Goal: Obtain resource: Download file/media

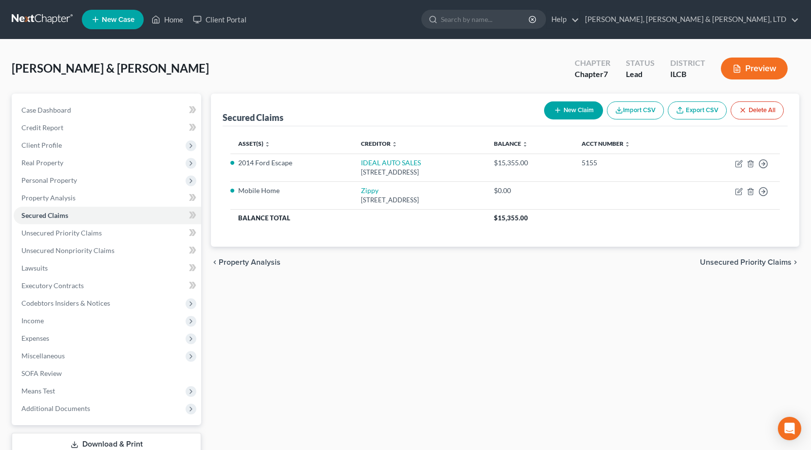
click at [42, 14] on link at bounding box center [43, 20] width 62 height 18
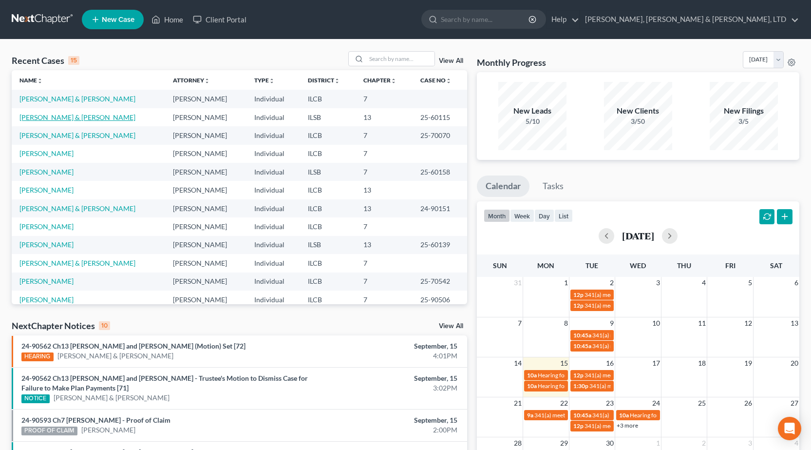
click at [32, 117] on link "[PERSON_NAME] & [PERSON_NAME]" at bounding box center [77, 117] width 116 height 8
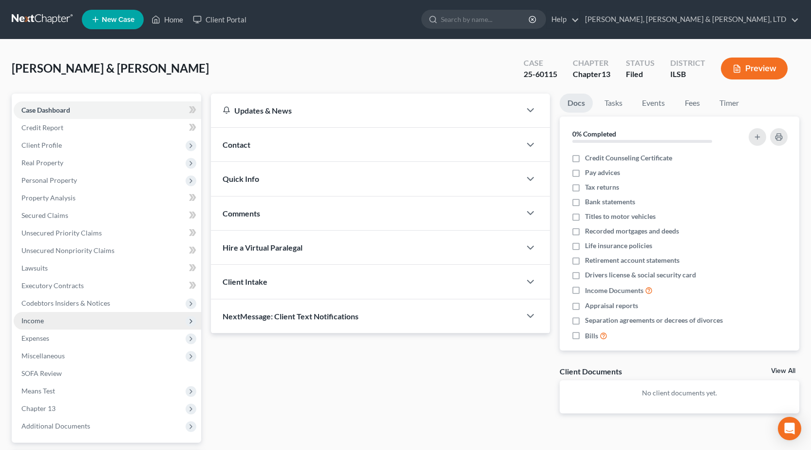
click at [49, 325] on span "Income" at bounding box center [108, 321] width 188 height 18
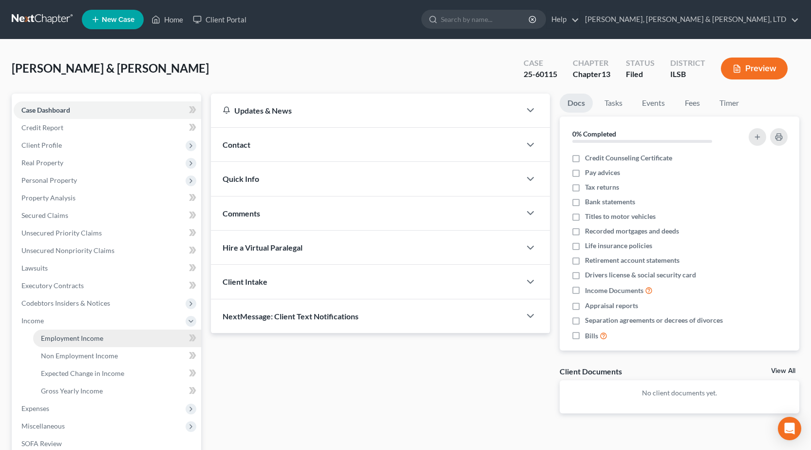
click at [54, 333] on link "Employment Income" at bounding box center [117, 338] width 168 height 18
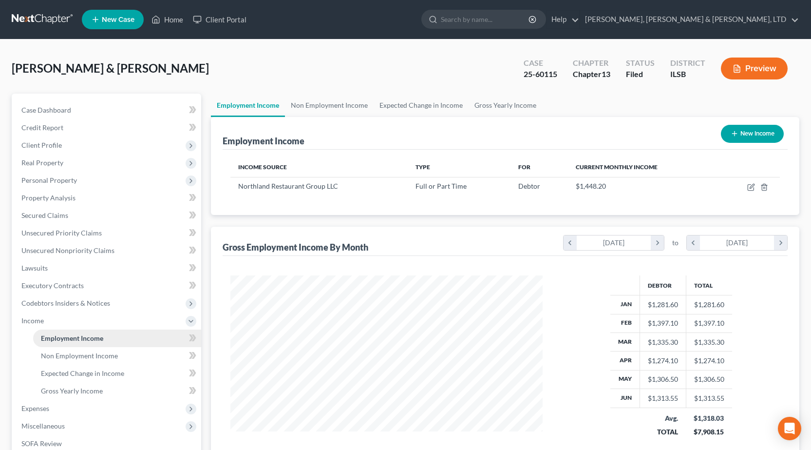
scroll to position [175, 332]
click at [87, 180] on span "Personal Property" at bounding box center [108, 181] width 188 height 18
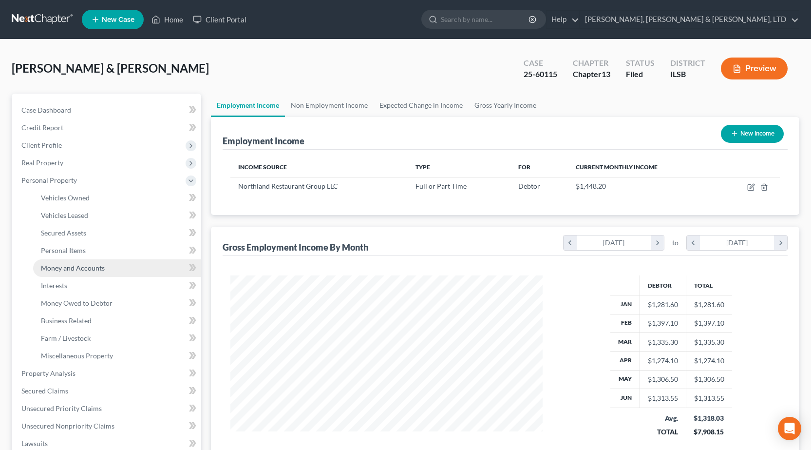
click at [86, 271] on span "Money and Accounts" at bounding box center [73, 268] width 64 height 8
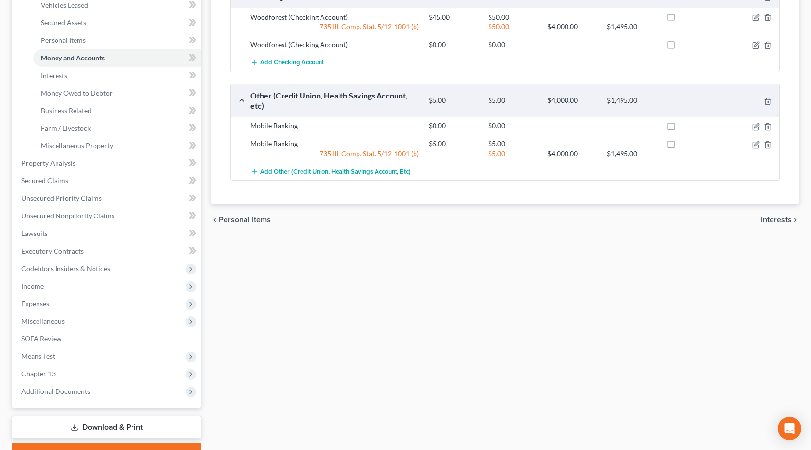
scroll to position [261, 0]
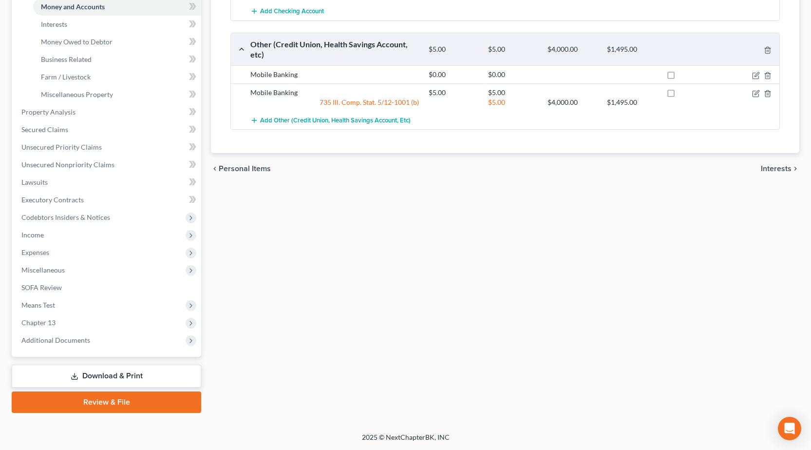
click at [82, 377] on link "Download & Print" at bounding box center [107, 375] width 190 height 23
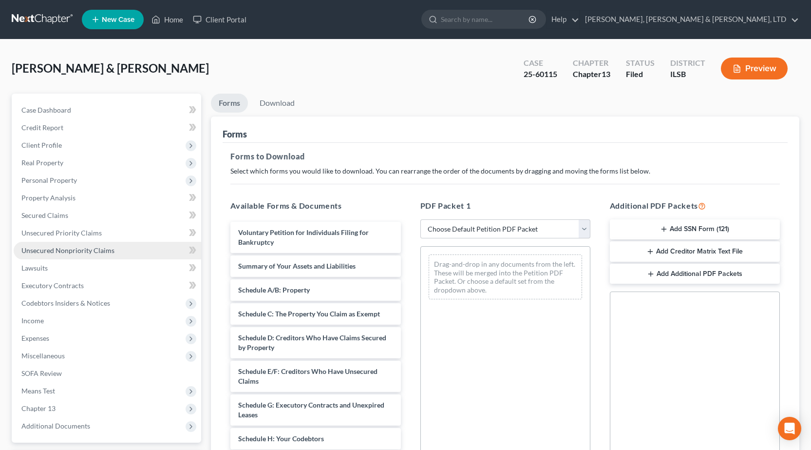
click at [115, 247] on link "Unsecured Nonpriority Claims" at bounding box center [108, 251] width 188 height 18
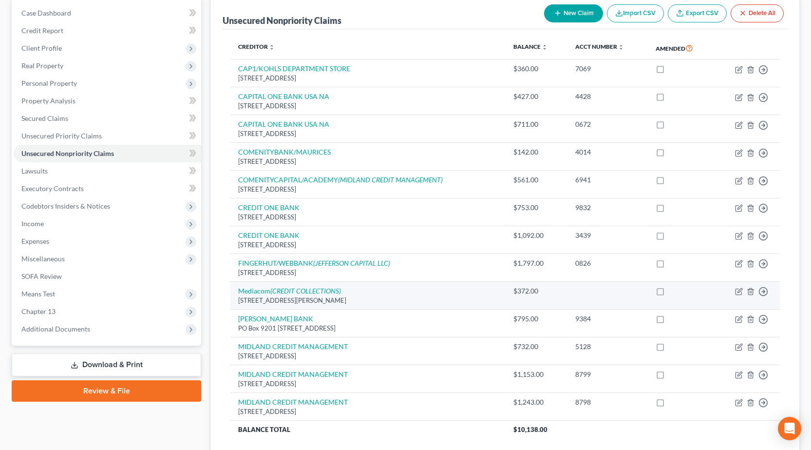
scroll to position [97, 0]
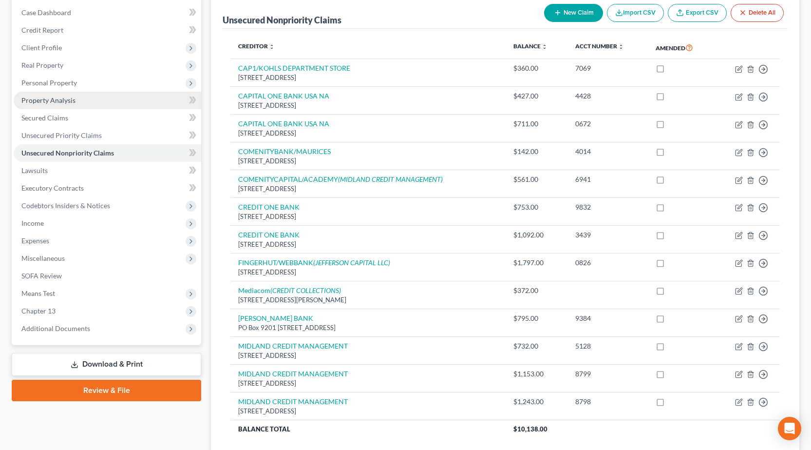
click at [65, 101] on span "Property Analysis" at bounding box center [48, 100] width 54 height 8
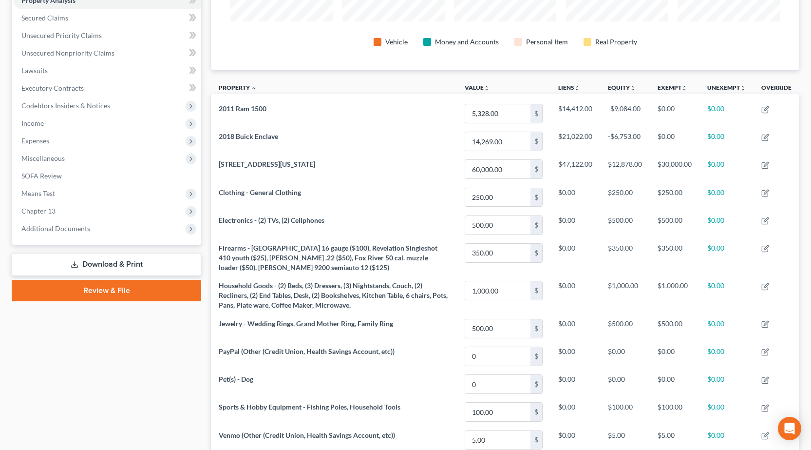
scroll to position [97, 0]
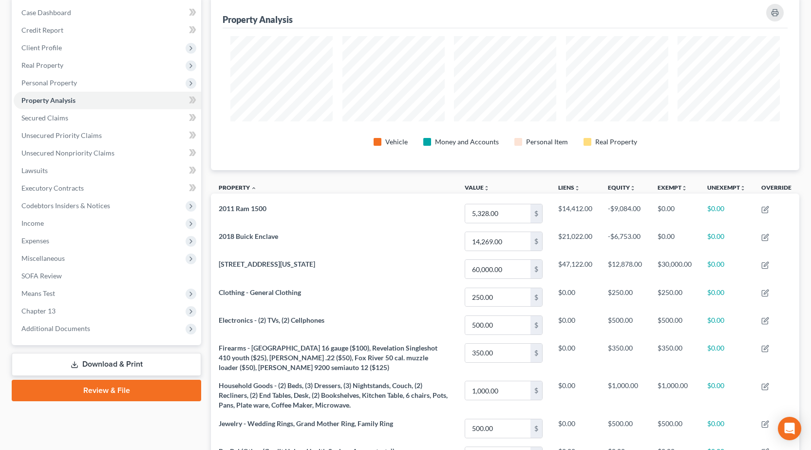
click at [111, 364] on link "Download & Print" at bounding box center [107, 364] width 190 height 23
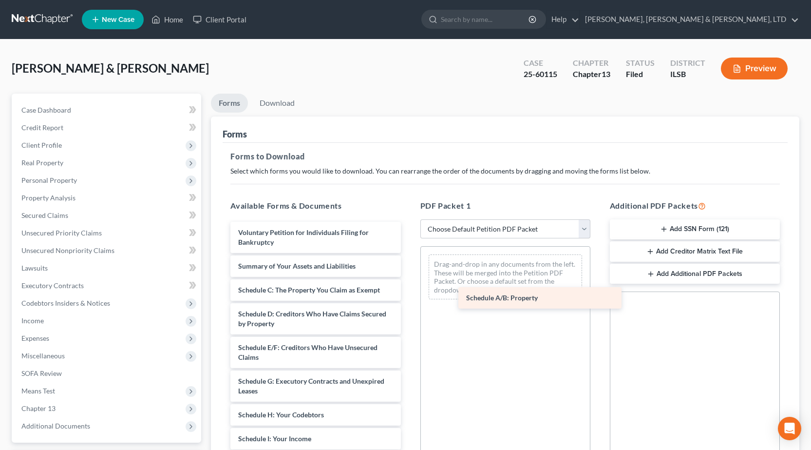
drag, startPoint x: 291, startPoint y: 291, endPoint x: 515, endPoint y: 298, distance: 223.2
click at [408, 298] on div "Schedule A/B: Property Voluntary Petition for Individuals Filing for Bankruptcy…" at bounding box center [316, 451] width 186 height 458
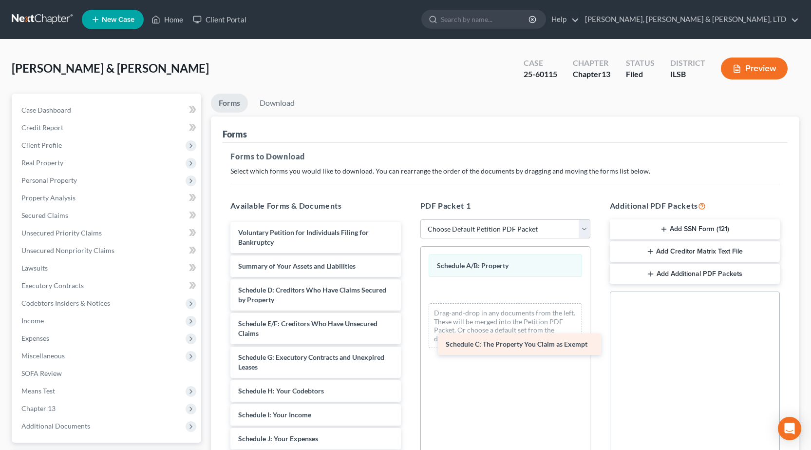
drag, startPoint x: 260, startPoint y: 287, endPoint x: 461, endPoint y: 339, distance: 207.9
click at [408, 340] on div "Schedule C: The Property You Claim as Exempt Voluntary Petition for Individuals…" at bounding box center [316, 439] width 186 height 434
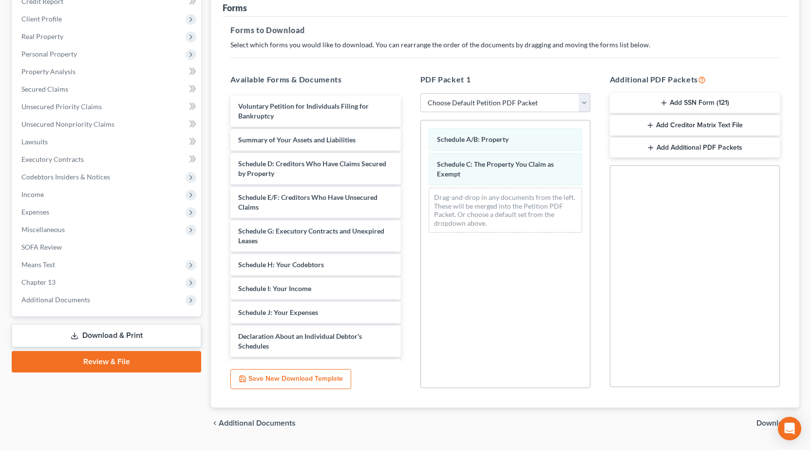
scroll to position [152, 0]
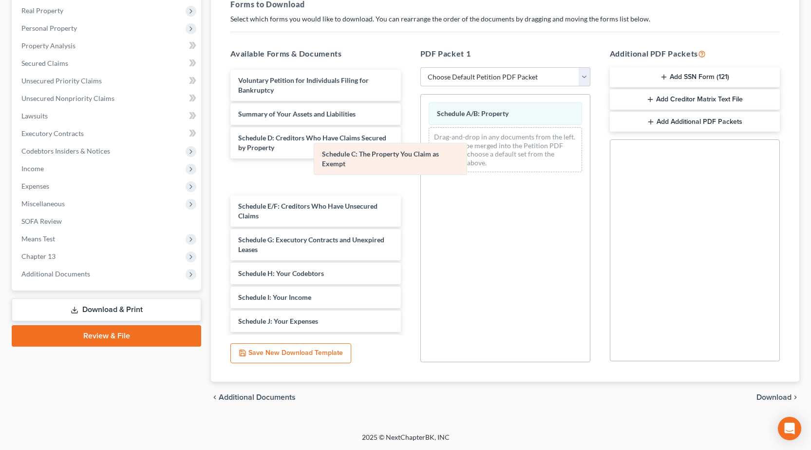
drag, startPoint x: 474, startPoint y: 138, endPoint x: 320, endPoint y: 155, distance: 154.9
click at [421, 154] on div "Schedule C: The Property You Claim as Exempt Schedule A/B: Property Schedule C:…" at bounding box center [505, 137] width 169 height 85
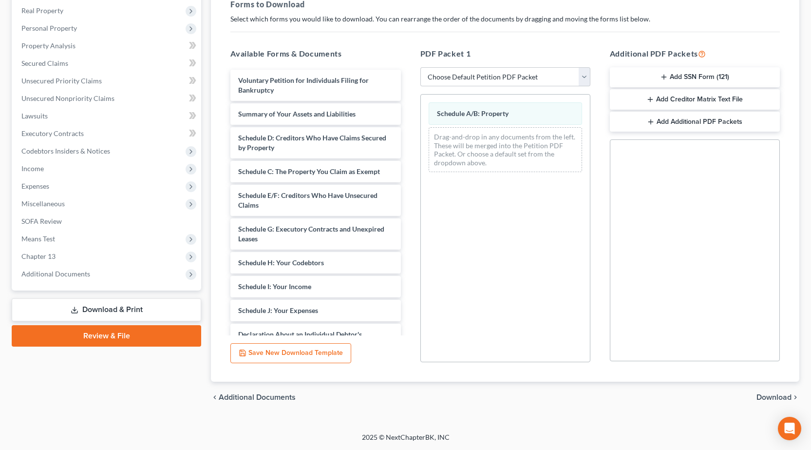
click at [776, 397] on span "Download" at bounding box center [774, 397] width 35 height 8
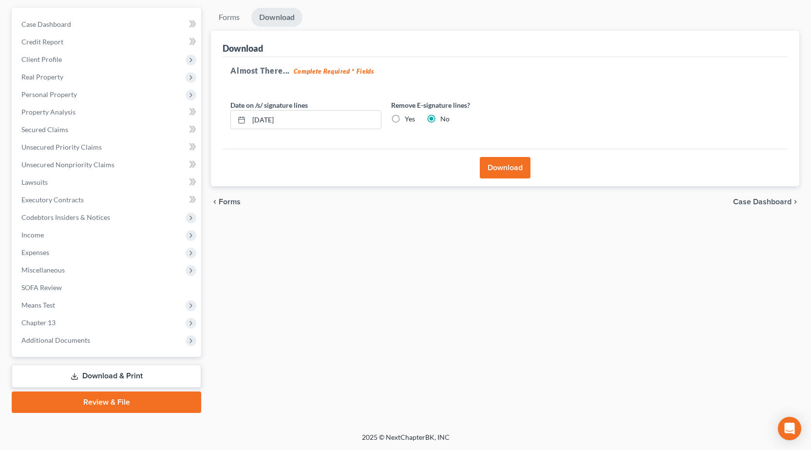
click at [511, 169] on button "Download" at bounding box center [505, 167] width 51 height 21
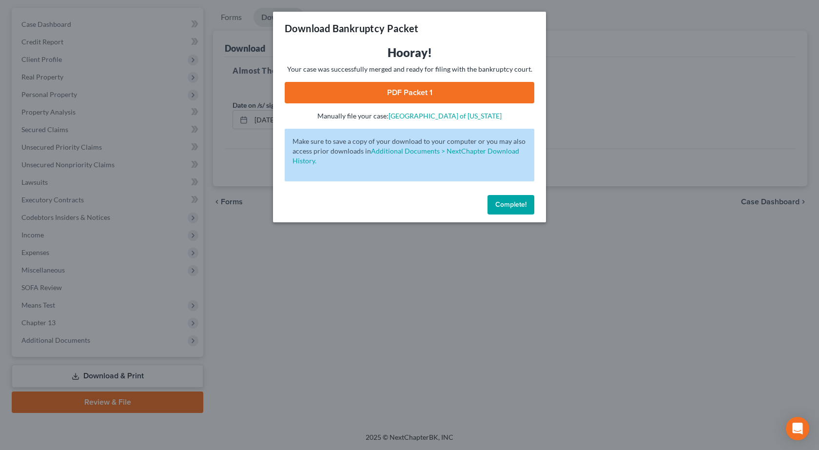
click at [396, 91] on link "PDF Packet 1" at bounding box center [409, 92] width 249 height 21
drag, startPoint x: 550, startPoint y: 405, endPoint x: 560, endPoint y: 400, distance: 11.4
click at [560, 401] on div "Download Bankruptcy Packet Hooray! Your case was successfully merged and ready …" at bounding box center [409, 225] width 819 height 450
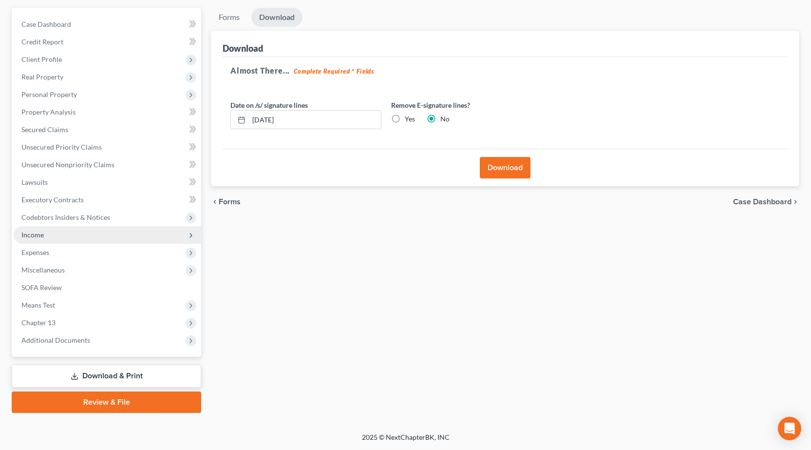
click at [121, 233] on span "Income" at bounding box center [108, 235] width 188 height 18
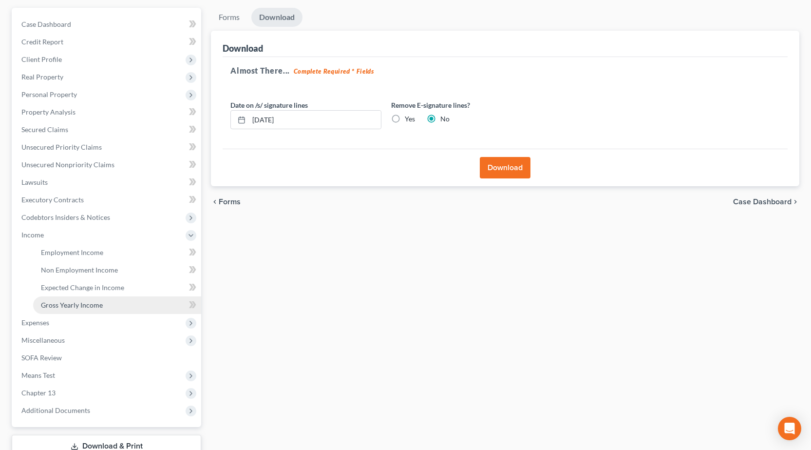
click at [41, 297] on link "Gross Yearly Income" at bounding box center [117, 305] width 168 height 18
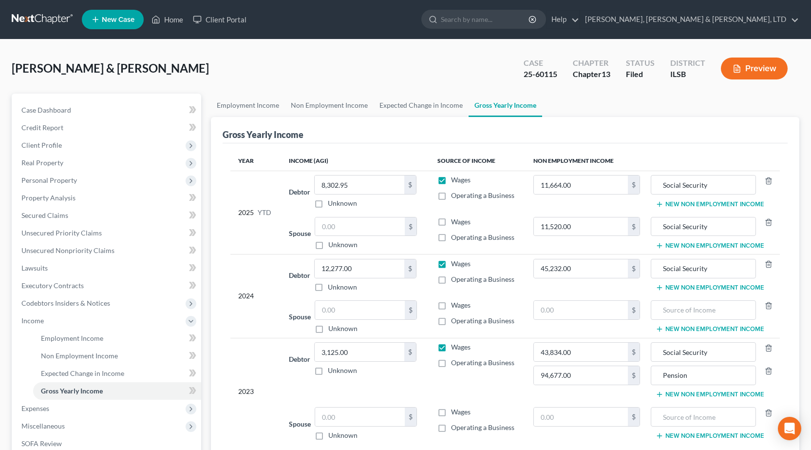
scroll to position [156, 0]
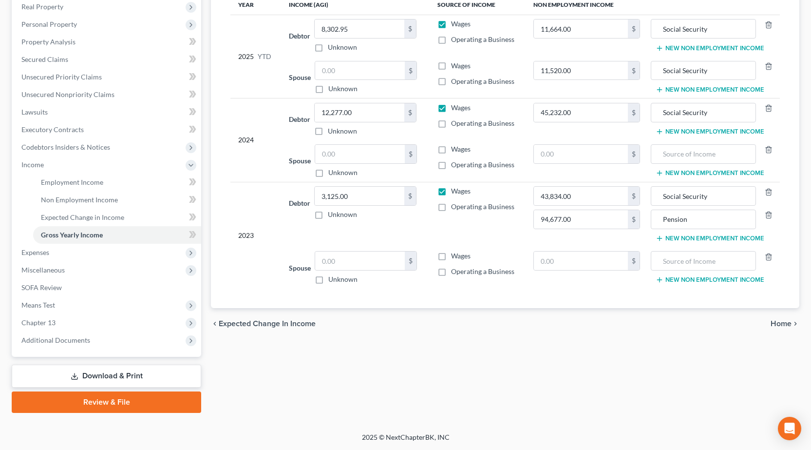
click at [109, 372] on link "Download & Print" at bounding box center [107, 375] width 190 height 23
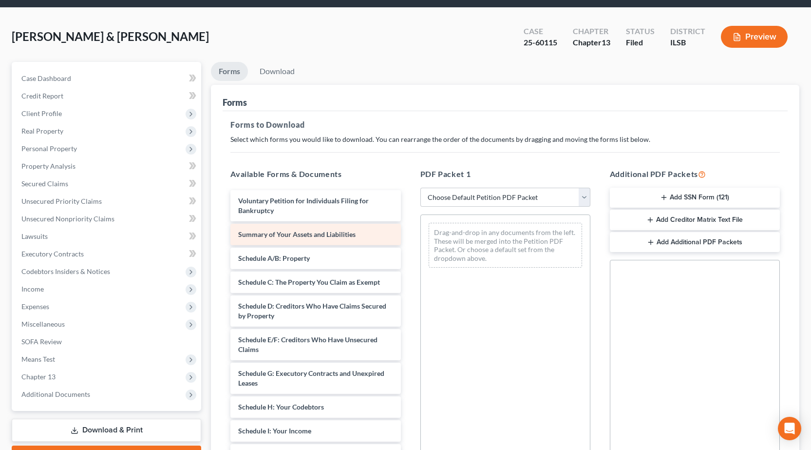
scroll to position [49, 0]
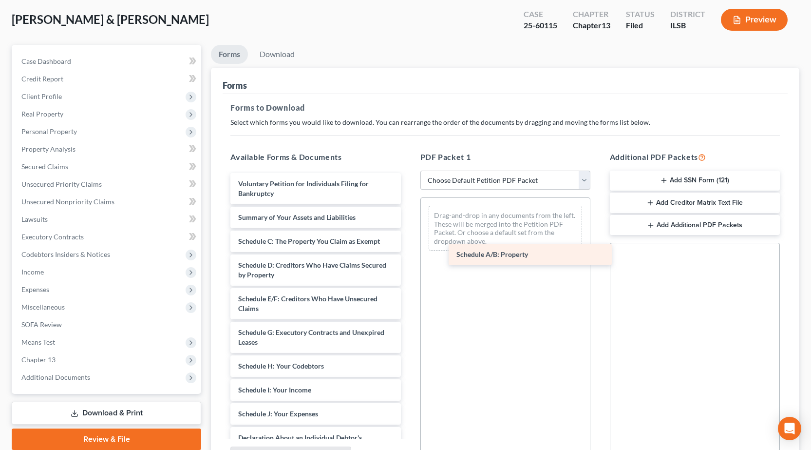
drag, startPoint x: 274, startPoint y: 241, endPoint x: 492, endPoint y: 254, distance: 218.7
click at [408, 254] on div "Schedule A/B: Property Voluntary Petition for Individuals Filing for Bankruptcy…" at bounding box center [316, 402] width 186 height 458
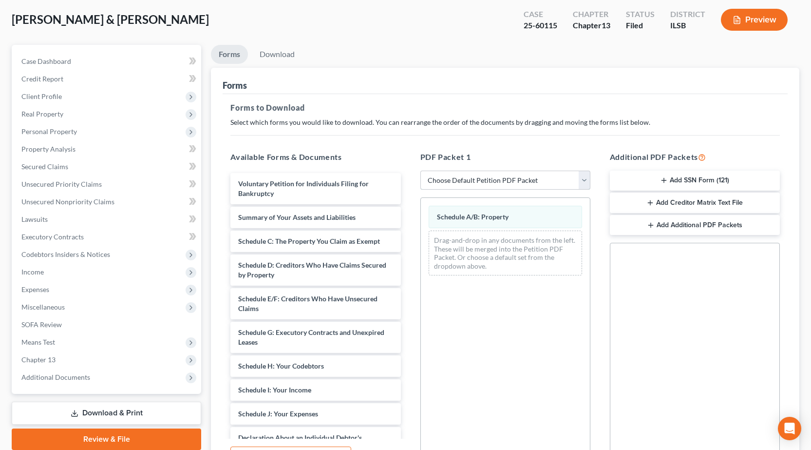
click at [487, 174] on select "Choose Default Petition PDF Packet Complete Bankruptcy Petition (all forms and …" at bounding box center [505, 180] width 170 height 19
select select "2"
click at [420, 171] on select "Choose Default Petition PDF Packet Complete Bankruptcy Petition (all forms and …" at bounding box center [505, 180] width 170 height 19
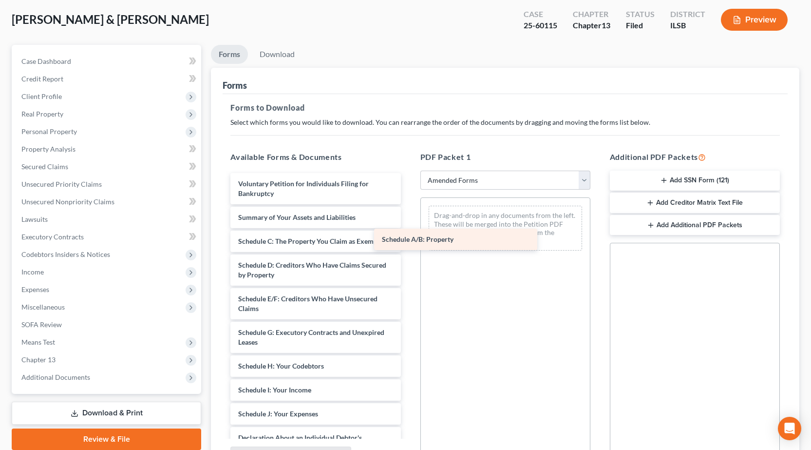
drag, startPoint x: 277, startPoint y: 245, endPoint x: 431, endPoint y: 243, distance: 154.0
click at [408, 243] on div "Schedule A/B: Property Voluntary Petition for Individuals Filing for Bankruptcy…" at bounding box center [316, 402] width 186 height 458
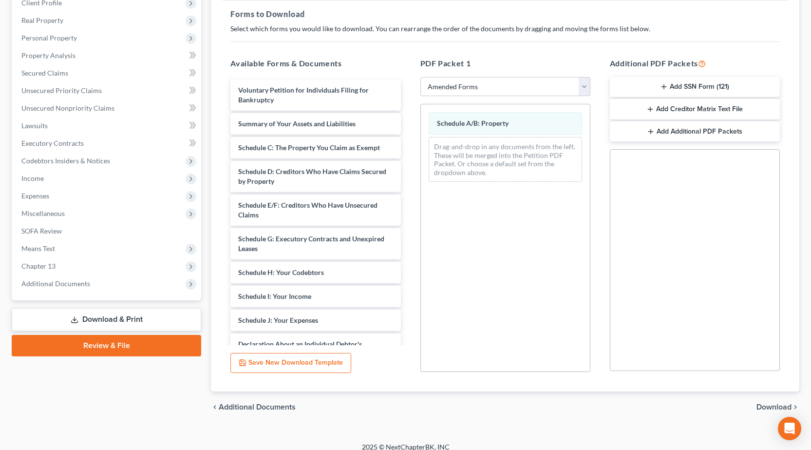
scroll to position [152, 0]
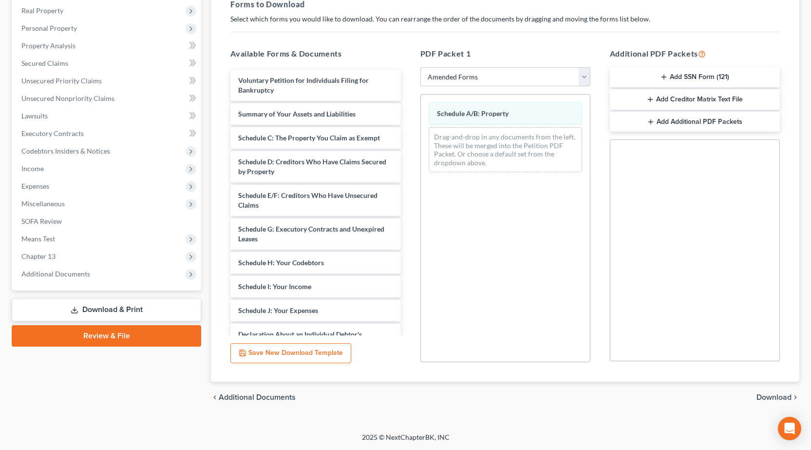
click at [784, 397] on span "Download" at bounding box center [774, 397] width 35 height 8
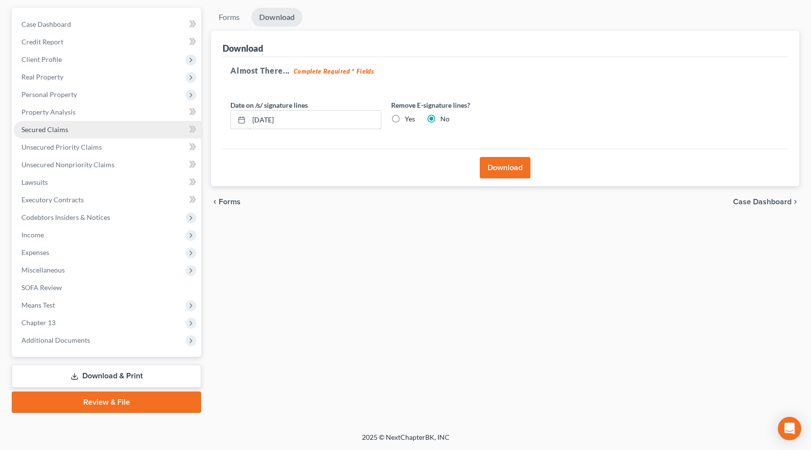
drag, startPoint x: 301, startPoint y: 125, endPoint x: 49, endPoint y: 130, distance: 251.5
click at [49, 129] on div "Petition Navigation Case Dashboard Payments Invoices Payments Payments Credit R…" at bounding box center [406, 210] width 798 height 405
click at [405, 118] on label "Yes" at bounding box center [410, 119] width 10 height 10
click at [409, 118] on input "Yes" at bounding box center [412, 117] width 6 height 6
radio input "true"
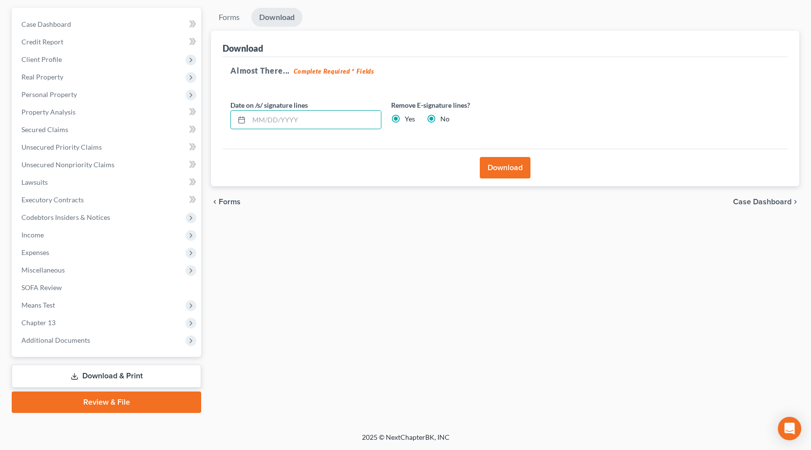
radio input "false"
click at [501, 165] on button "Download" at bounding box center [505, 167] width 51 height 21
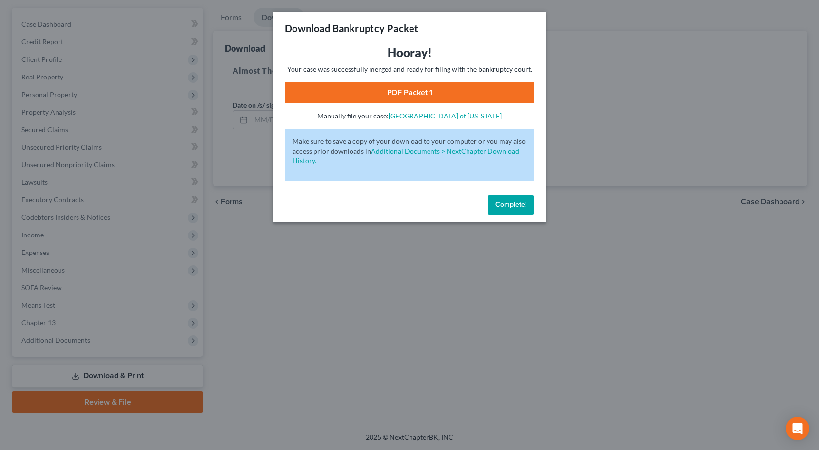
click at [418, 96] on link "PDF Packet 1" at bounding box center [409, 92] width 249 height 21
click at [243, 263] on div "Download Bankruptcy Packet Hooray! Your case was successfully merged and ready …" at bounding box center [409, 225] width 819 height 450
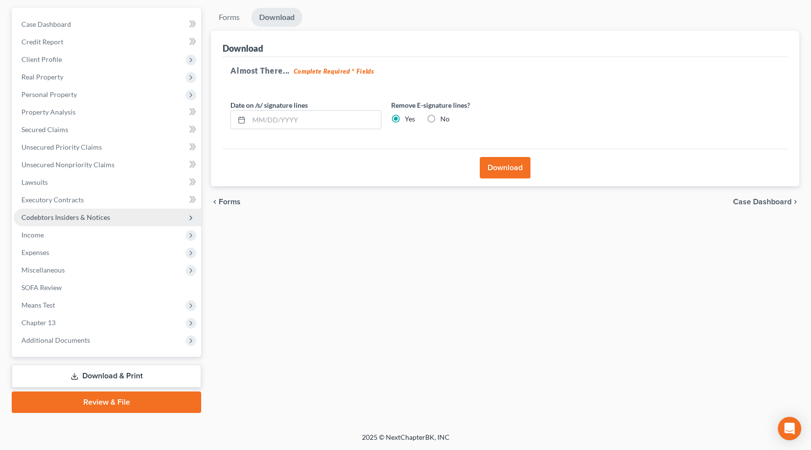
click at [66, 218] on span "Codebtors Insiders & Notices" at bounding box center [65, 217] width 89 height 8
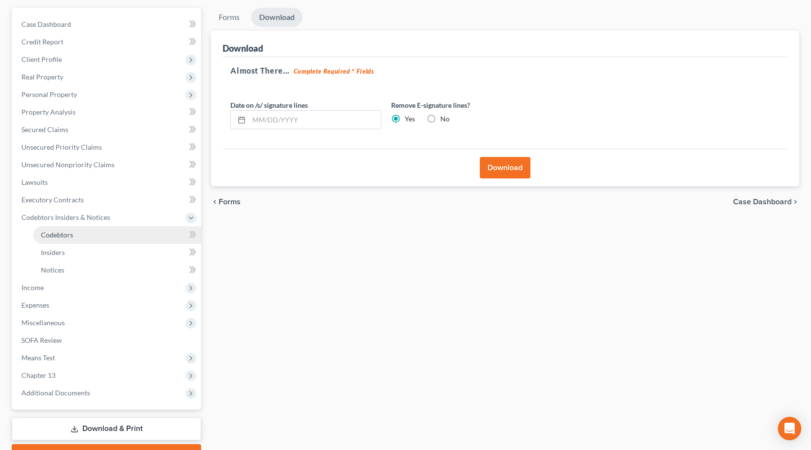
click at [70, 236] on span "Codebtors" at bounding box center [57, 234] width 32 height 8
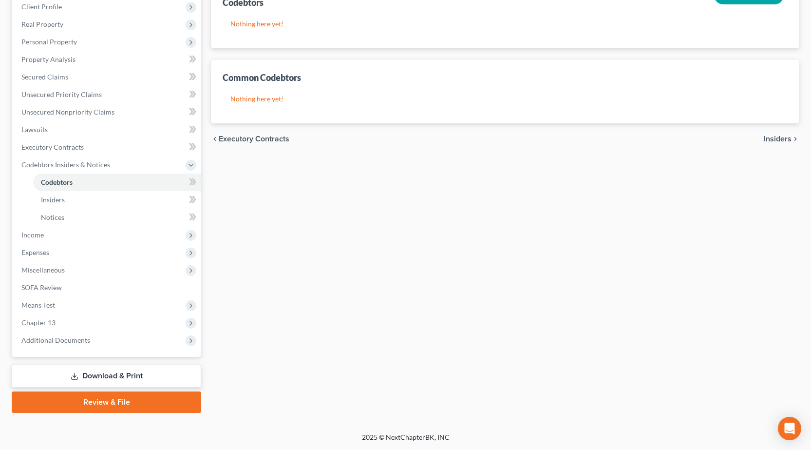
click at [79, 380] on link "Download & Print" at bounding box center [107, 375] width 190 height 23
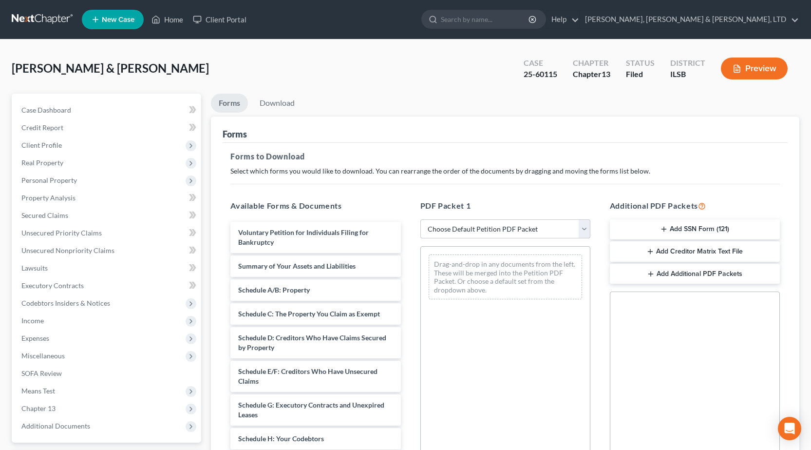
click at [496, 231] on select "Choose Default Petition PDF Packet Complete Bankruptcy Petition (all forms and …" at bounding box center [505, 228] width 170 height 19
select select "2"
click at [420, 219] on select "Choose Default Petition PDF Packet Complete Bankruptcy Petition (all forms and …" at bounding box center [505, 228] width 170 height 19
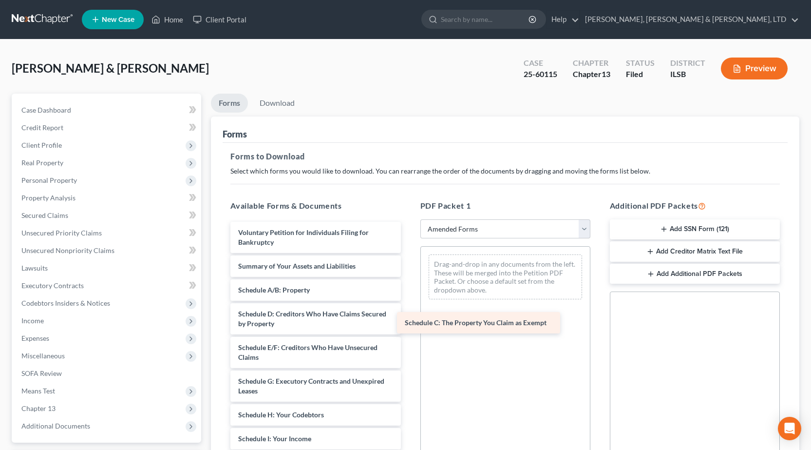
drag, startPoint x: 266, startPoint y: 316, endPoint x: 442, endPoint y: 323, distance: 177.0
click at [408, 323] on div "Schedule C: The Property You Claim as Exempt Voluntary Petition for Individuals…" at bounding box center [316, 451] width 186 height 458
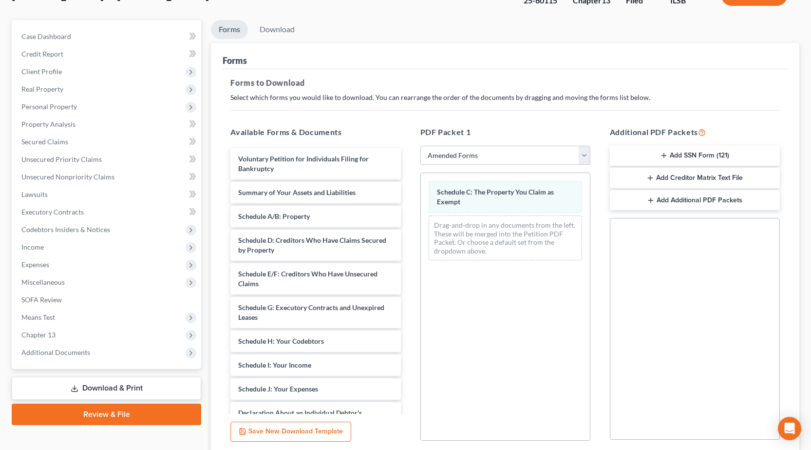
scroll to position [152, 0]
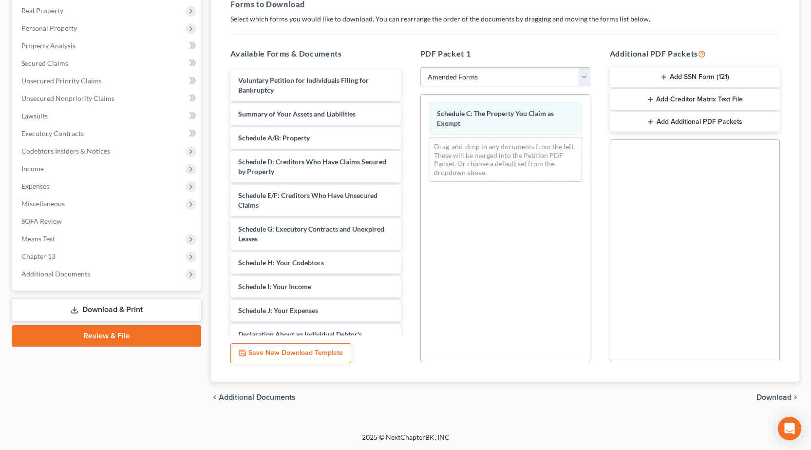
click at [778, 398] on span "Download" at bounding box center [774, 397] width 35 height 8
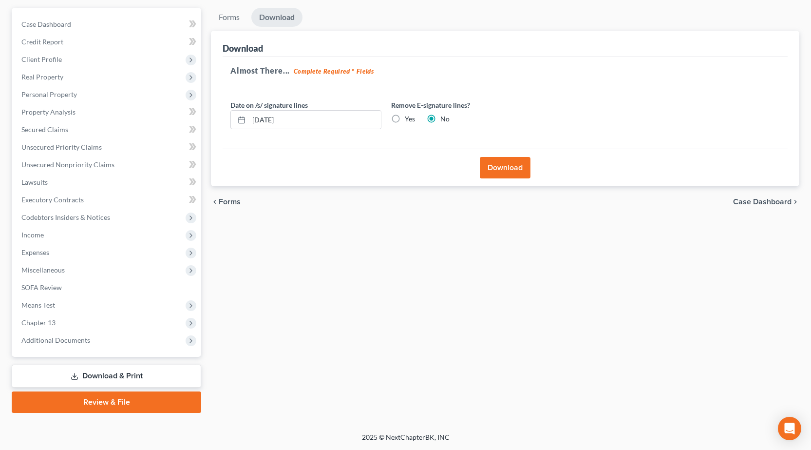
scroll to position [86, 0]
click at [508, 168] on button "Download" at bounding box center [505, 167] width 51 height 21
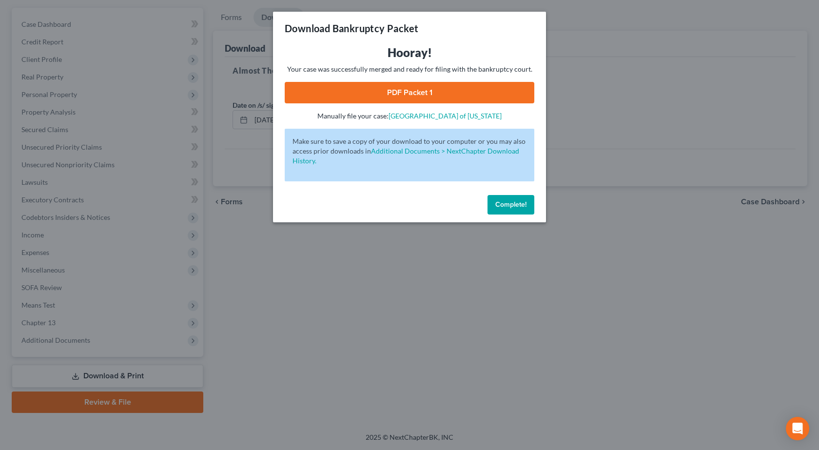
click at [392, 93] on link "PDF Packet 1" at bounding box center [409, 92] width 249 height 21
click at [492, 286] on div "Download Bankruptcy Packet Hooray! Your case was successfully merged and ready …" at bounding box center [409, 225] width 819 height 450
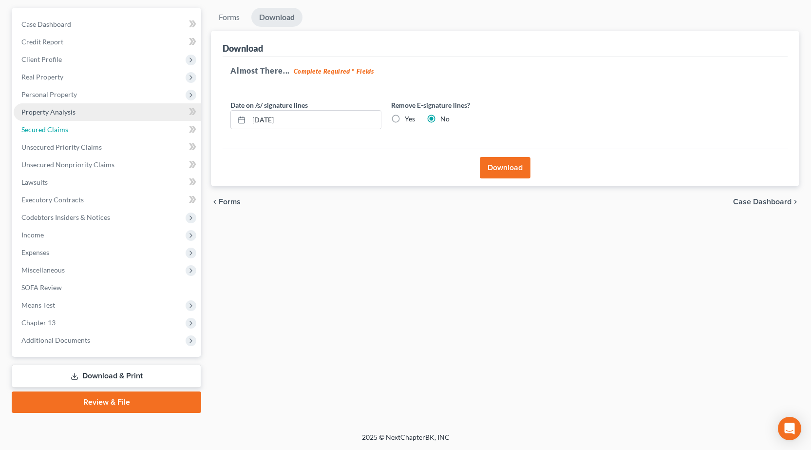
click at [92, 120] on ul "Case Dashboard Payments Invoices Payments Payments Credit Report Client Profile" at bounding box center [108, 182] width 188 height 333
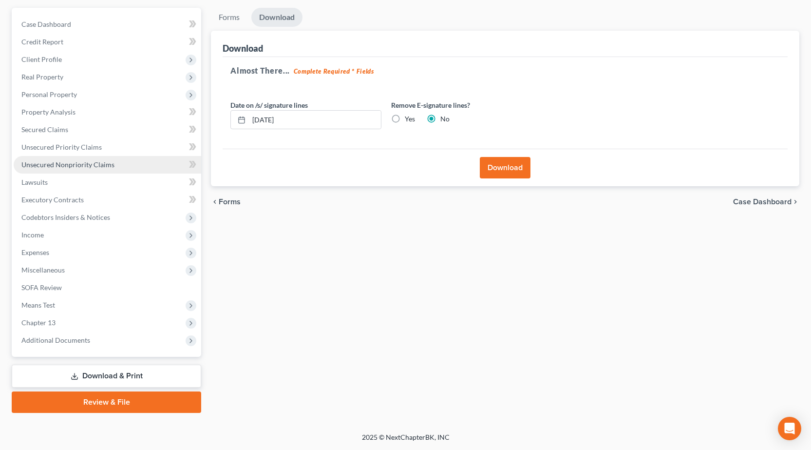
click at [84, 159] on link "Unsecured Nonpriority Claims" at bounding box center [108, 165] width 188 height 18
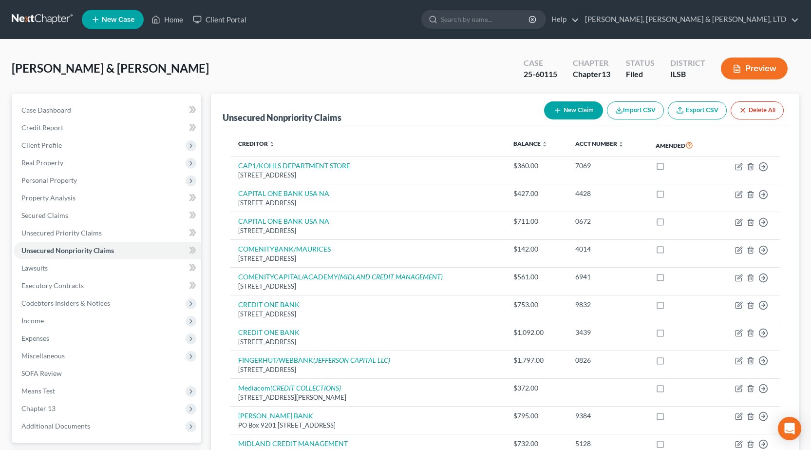
click at [764, 72] on button "Preview" at bounding box center [754, 68] width 67 height 22
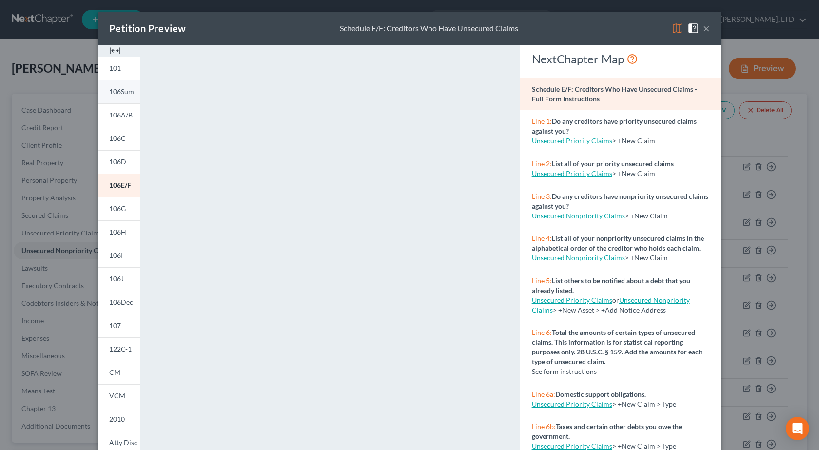
click at [110, 91] on span "106Sum" at bounding box center [121, 91] width 25 height 8
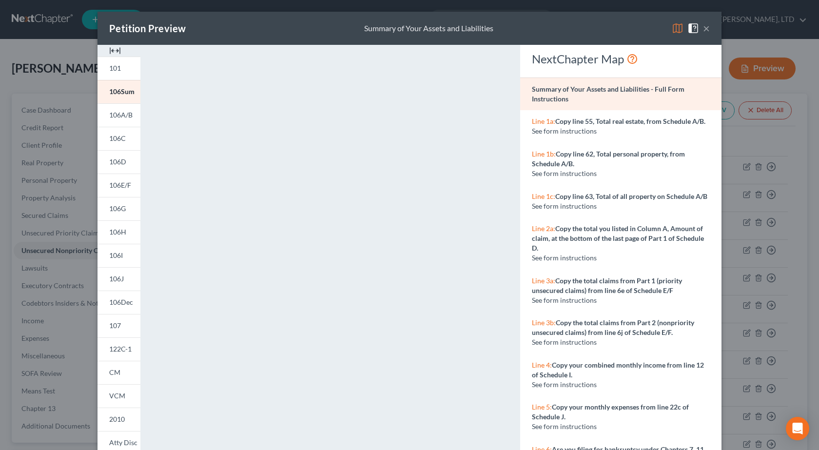
click at [35, 78] on div "Petition Preview Summary of Your Assets and Liabilities × 101 106Sum 106A/B 106…" at bounding box center [409, 225] width 819 height 450
